Goal: Navigation & Orientation: Find specific page/section

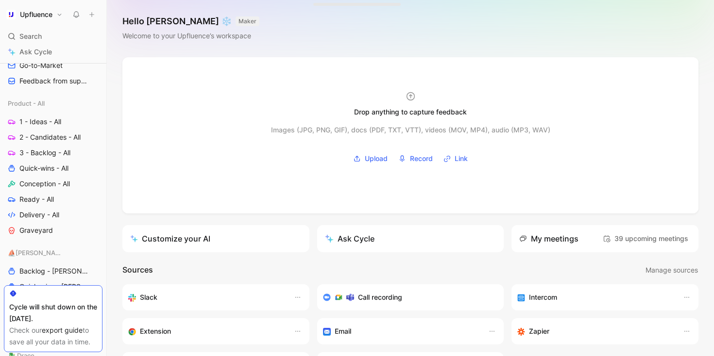
scroll to position [351, 0]
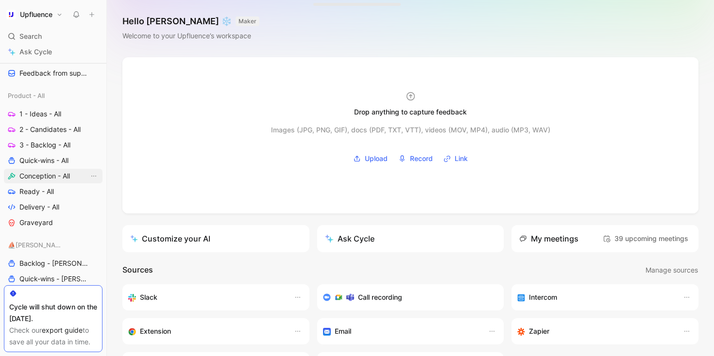
click at [45, 174] on span "Conception - All" at bounding box center [44, 176] width 51 height 10
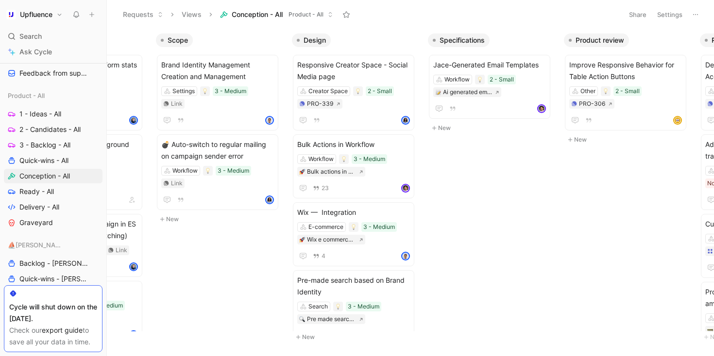
scroll to position [0, 100]
click at [338, 105] on icon at bounding box center [337, 104] width 4 height 4
click at [363, 107] on div "Creator Space 2 - Small PRO-339" at bounding box center [352, 97] width 113 height 22
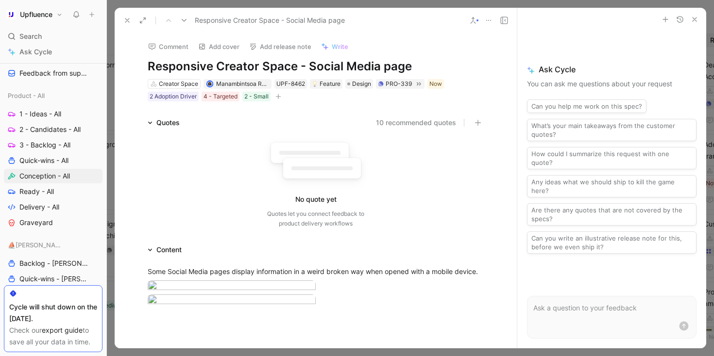
click at [128, 20] on use at bounding box center [127, 20] width 4 height 4
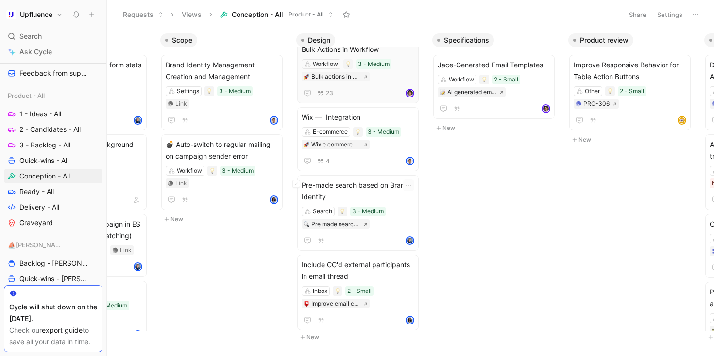
scroll to position [98, 0]
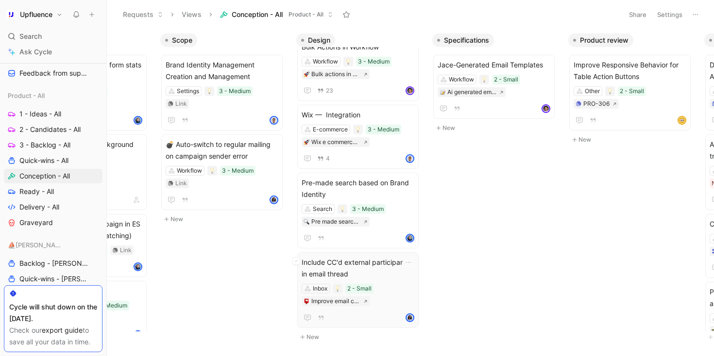
click at [389, 296] on div "Inbox 2 - Small Improve email cc in copy management" at bounding box center [358, 295] width 113 height 22
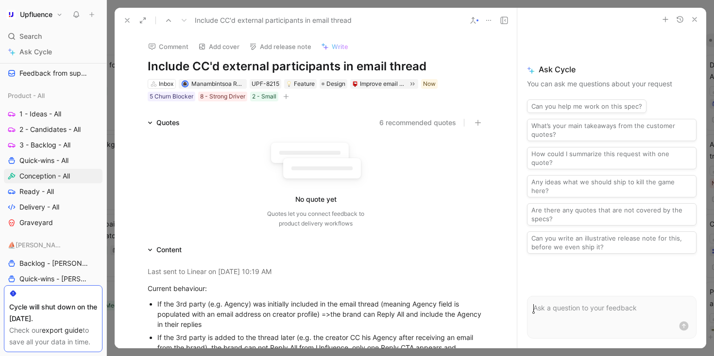
click at [271, 180] on icon at bounding box center [315, 162] width 107 height 53
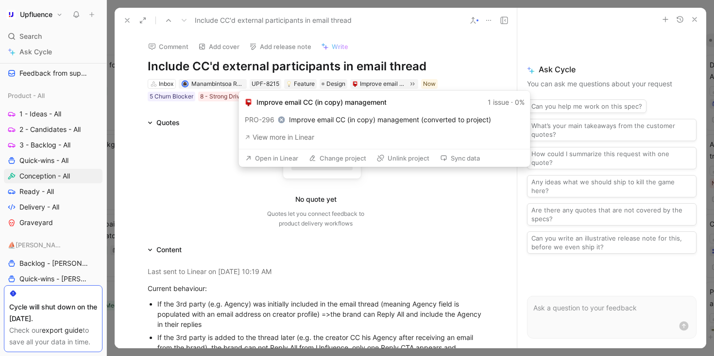
click at [280, 154] on button "Open in Linear" at bounding box center [272, 159] width 62 height 14
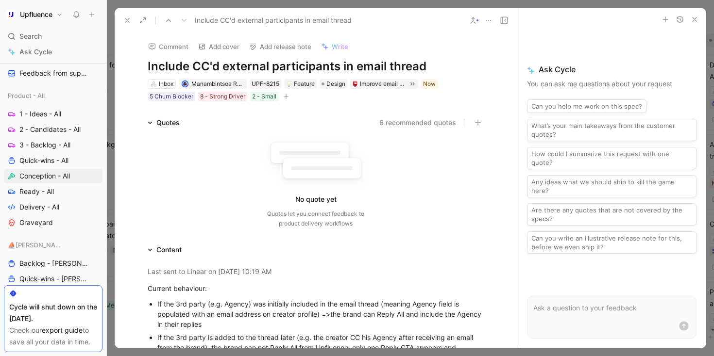
click at [126, 16] on button at bounding box center [127, 21] width 14 height 14
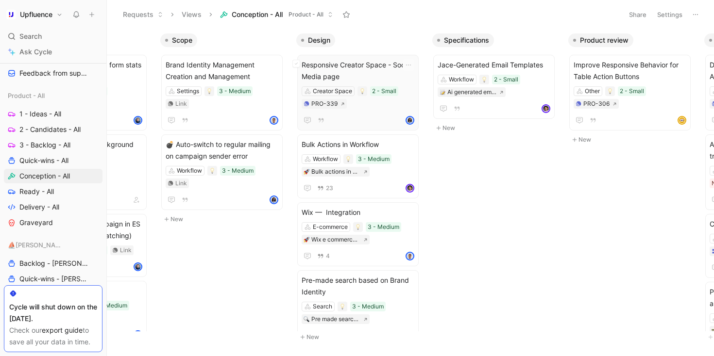
click at [356, 61] on span "Responsive Creator Space - Social Media page" at bounding box center [358, 70] width 113 height 23
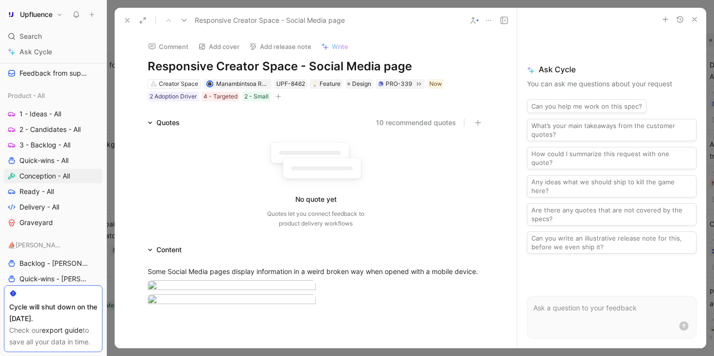
click at [126, 20] on icon at bounding box center [127, 21] width 8 height 8
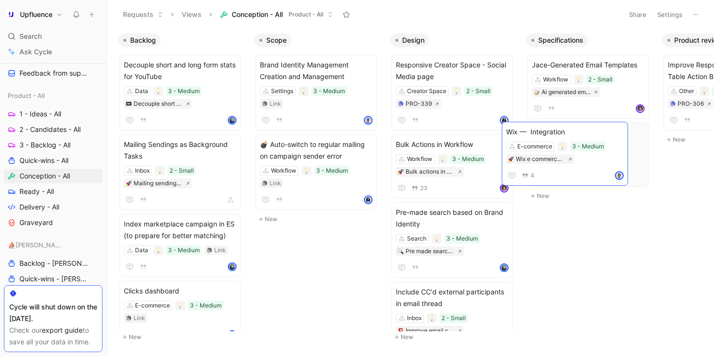
scroll to position [0, 15]
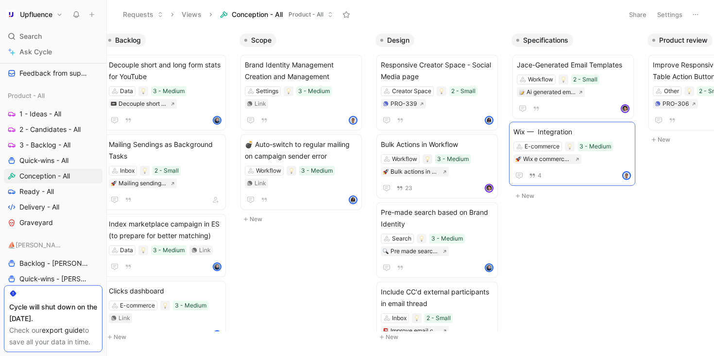
drag, startPoint x: 559, startPoint y: 149, endPoint x: 589, endPoint y: 134, distance: 33.0
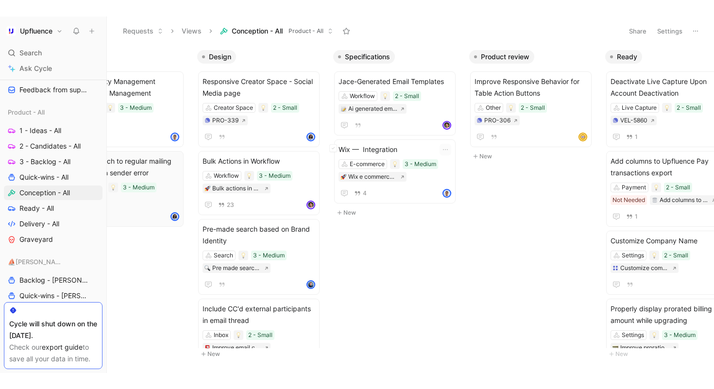
scroll to position [0, 224]
